Goal: Navigation & Orientation: Go to known website

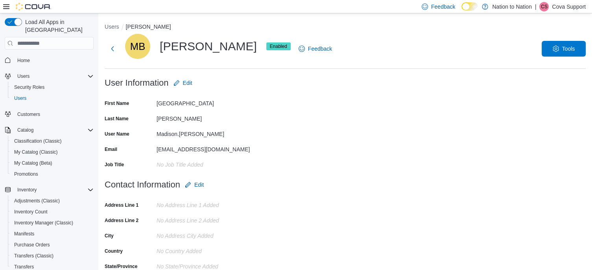
click at [565, 6] on p "Cova Support" at bounding box center [569, 6] width 34 height 9
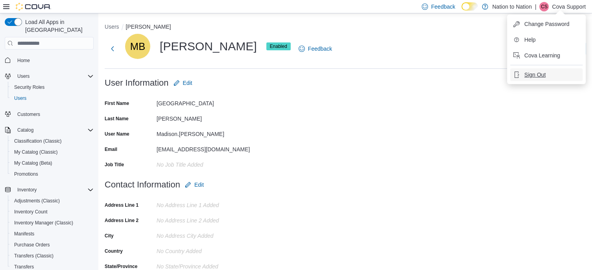
click at [537, 72] on span "Sign Out" at bounding box center [534, 75] width 21 height 8
